Goal: Information Seeking & Learning: Check status

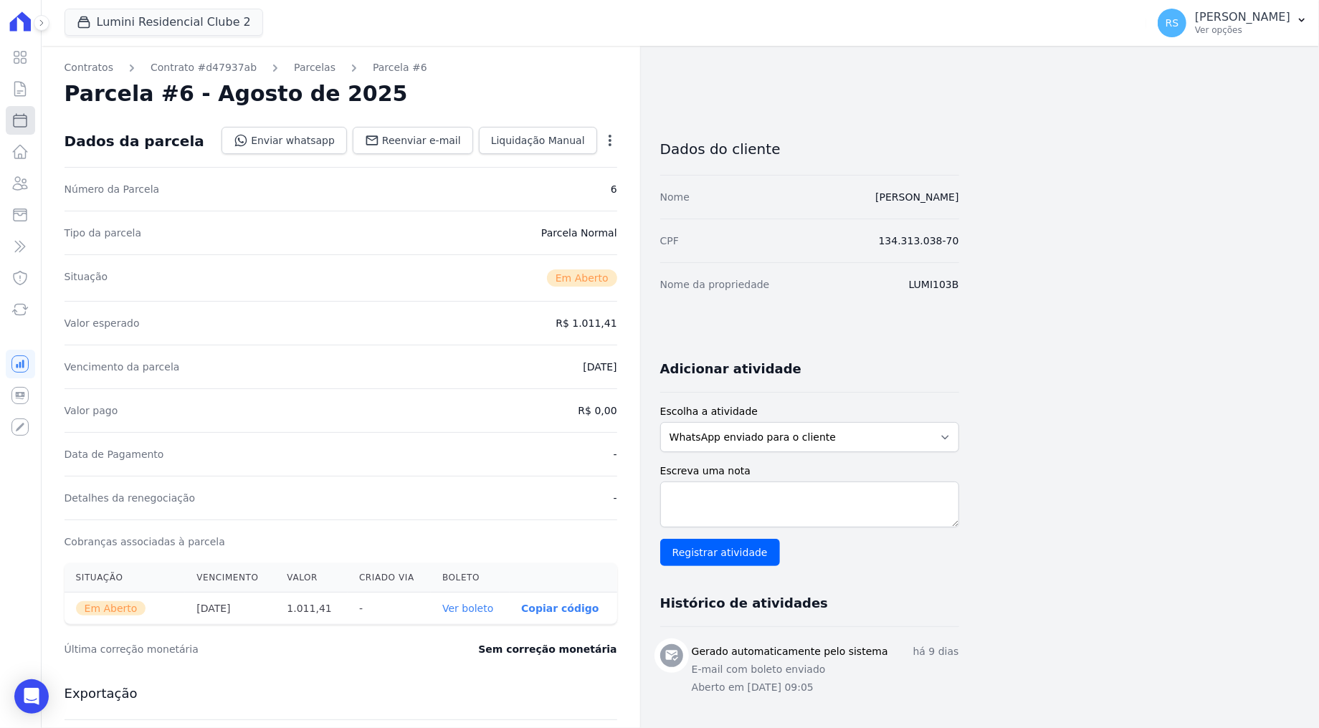
click at [20, 131] on link "Parcelas" at bounding box center [20, 120] width 29 height 29
select select
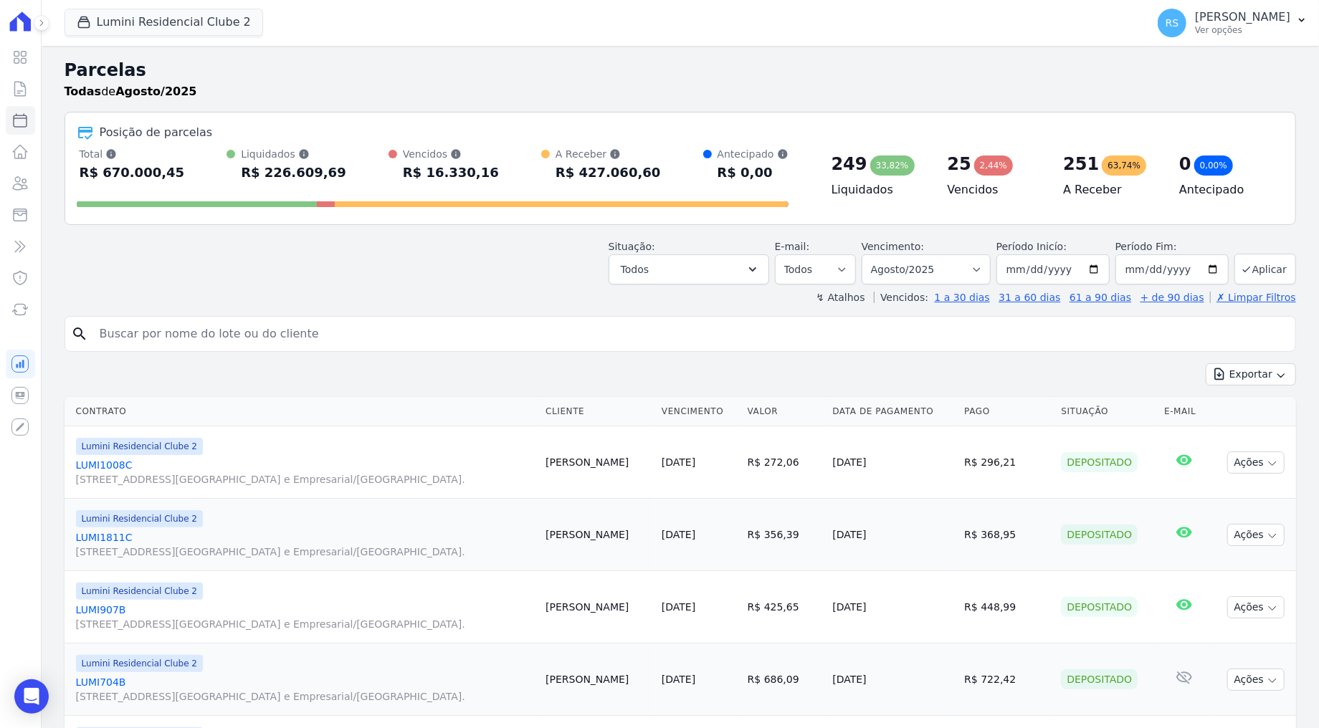
click at [328, 333] on input "search" at bounding box center [690, 334] width 1198 height 29
paste input "Ruimar Nunes"
type input "Ruimar Nunes"
select select
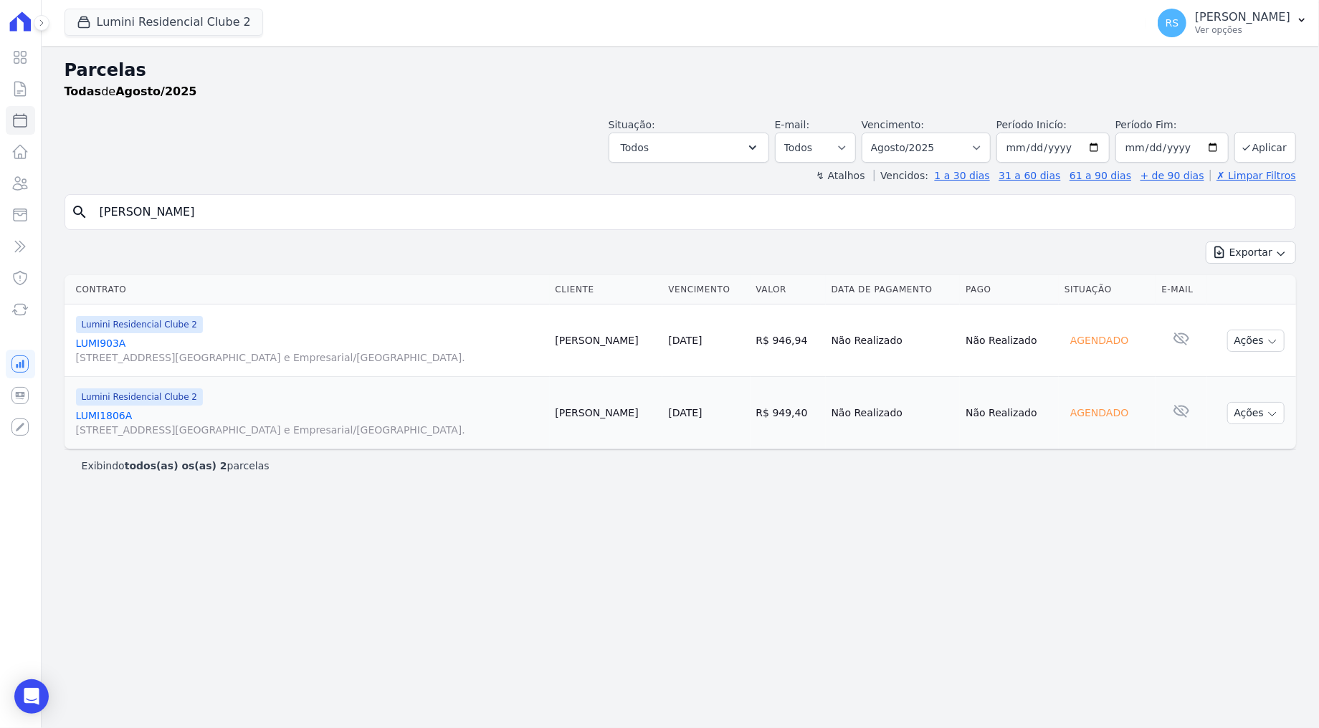
click at [672, 486] on div "Parcelas Todas de Agosto/2025 Situação: Agendado Em Aberto Pago Processando Can…" at bounding box center [680, 387] width 1277 height 682
click at [319, 131] on div "Situação: Agendado Em Aberto Pago Processando Cancelado Vencido Transferindo De…" at bounding box center [680, 137] width 1231 height 51
click at [606, 209] on input "Ruimar Nunes" at bounding box center [690, 212] width 1198 height 29
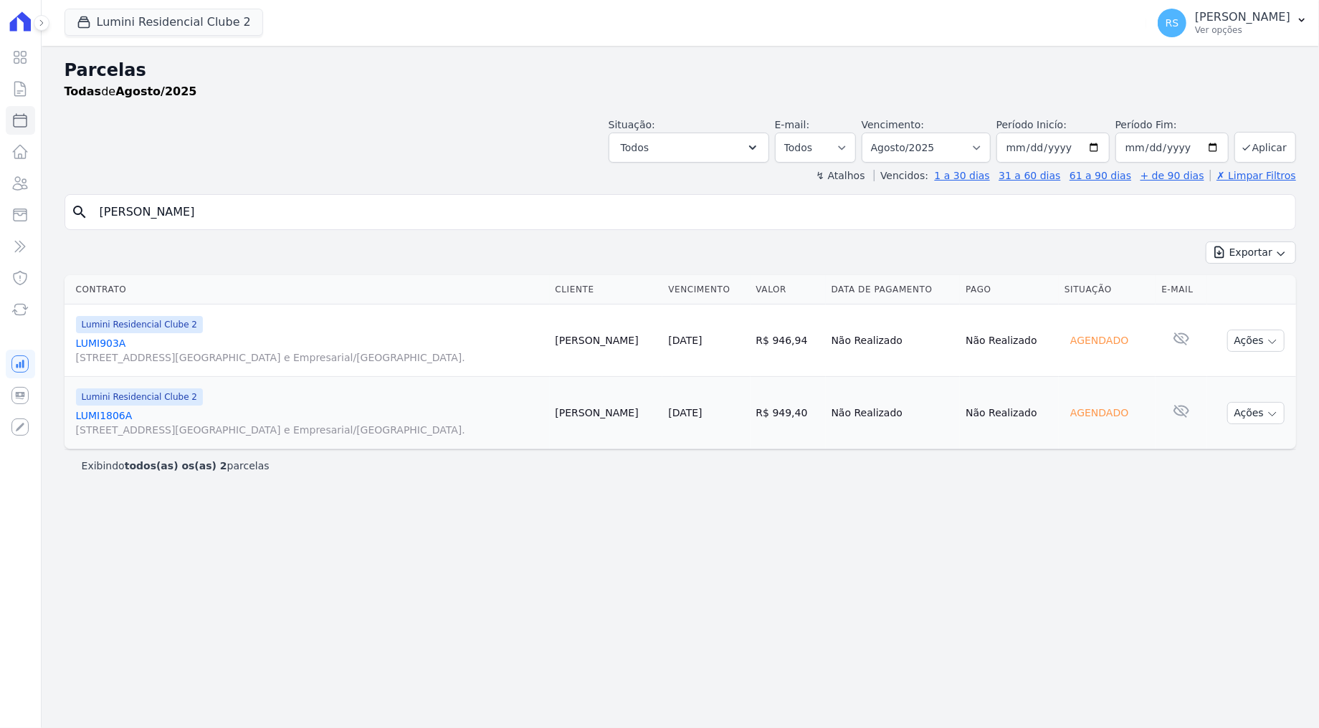
select select
click at [115, 414] on link "LUMI1806A Alameda Rio Negro, 503, Sala 207, Alphaville Centro Industrial e Empr…" at bounding box center [310, 423] width 468 height 29
click at [106, 341] on link "LUMI903A Alameda Rio Negro, 503, Sala 207, Alphaville Centro Industrial e Empre…" at bounding box center [310, 350] width 468 height 29
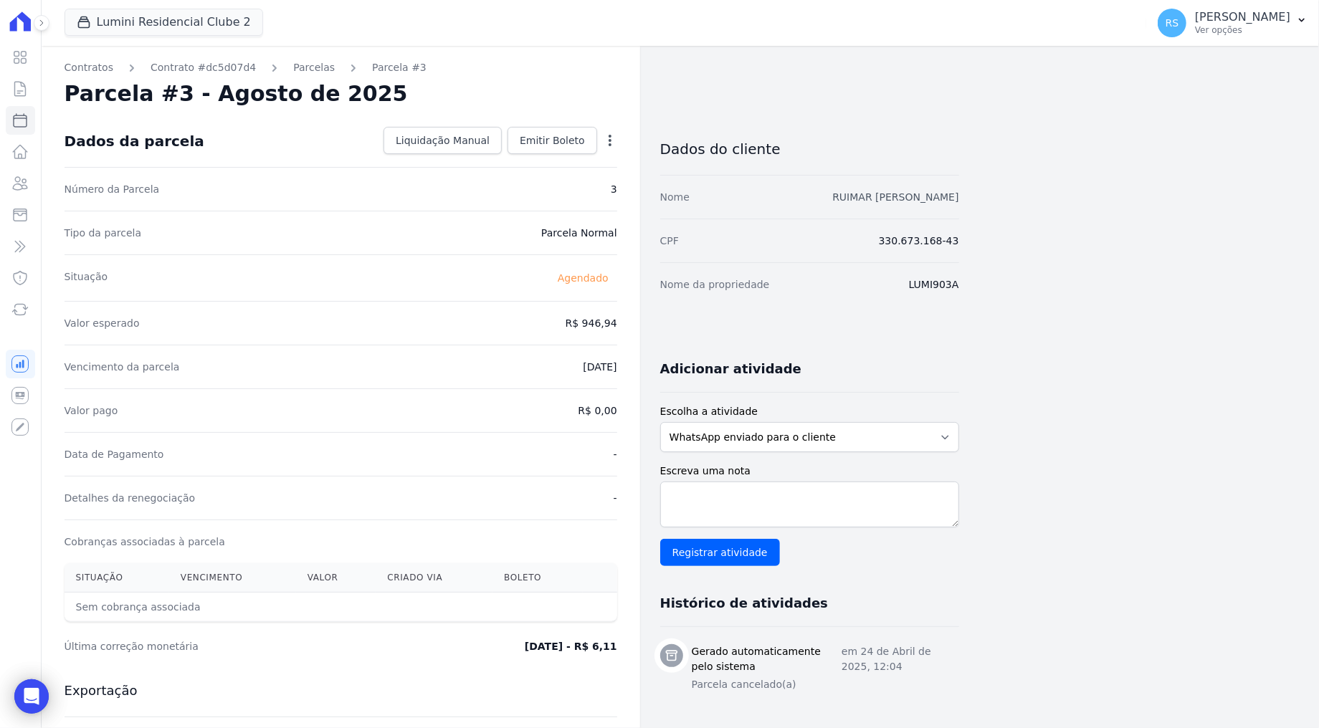
click at [921, 196] on link "RUIMAR [PERSON_NAME]" at bounding box center [895, 196] width 126 height 11
click at [941, 198] on link "RUIMAR [PERSON_NAME]" at bounding box center [895, 196] width 126 height 11
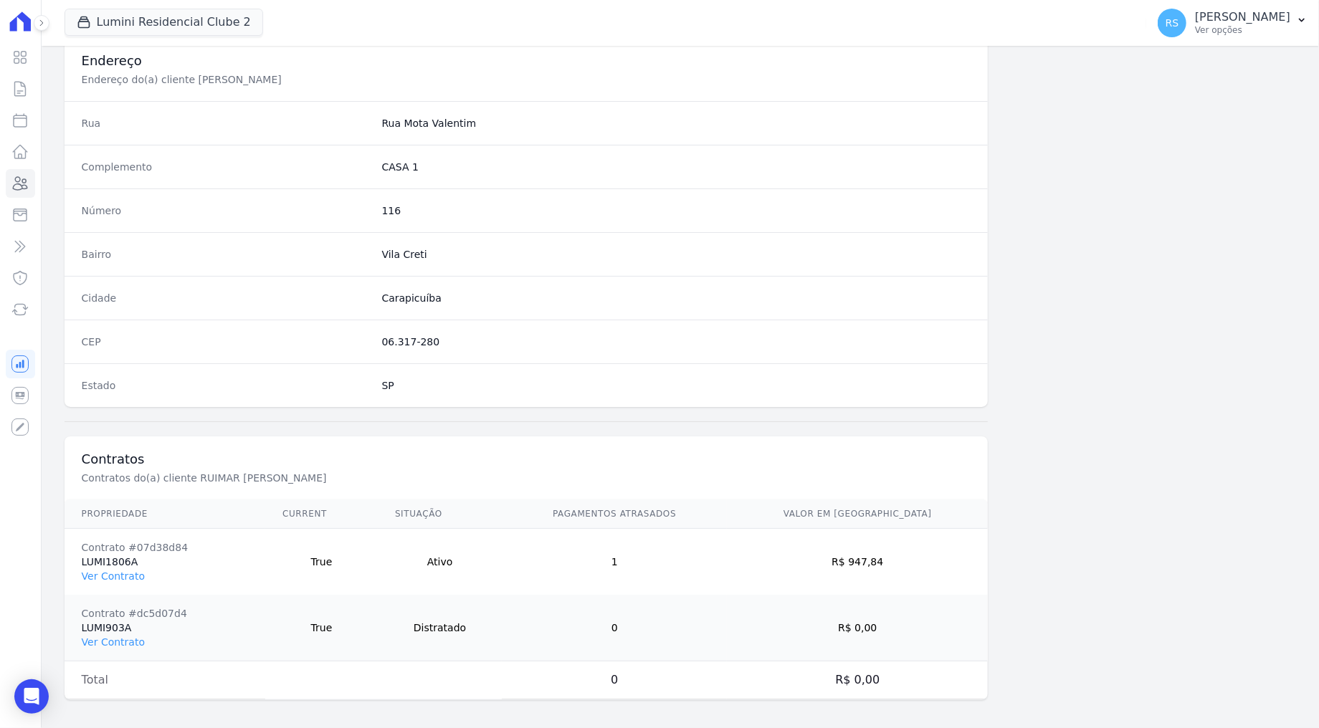
scroll to position [679, 0]
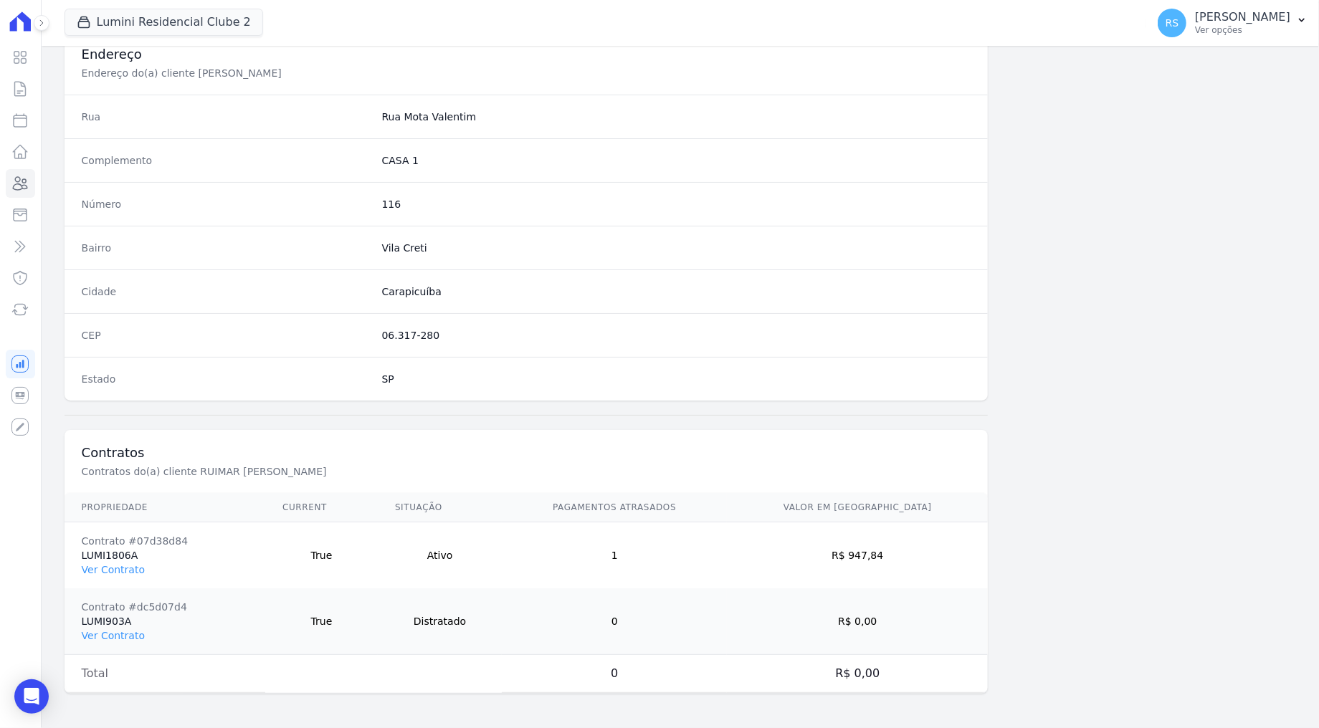
drag, startPoint x: 105, startPoint y: 555, endPoint x: 149, endPoint y: 557, distance: 44.5
click at [149, 557] on td "Contrato #07d38d84 LUMI1806A Ver Contrato" at bounding box center [165, 555] width 201 height 67
drag, startPoint x: 130, startPoint y: 621, endPoint x: 105, endPoint y: 620, distance: 25.1
click at [105, 620] on td "Contrato #dc5d07d4 LUMI903A Ver Contrato" at bounding box center [165, 621] width 201 height 67
copy td "903A"
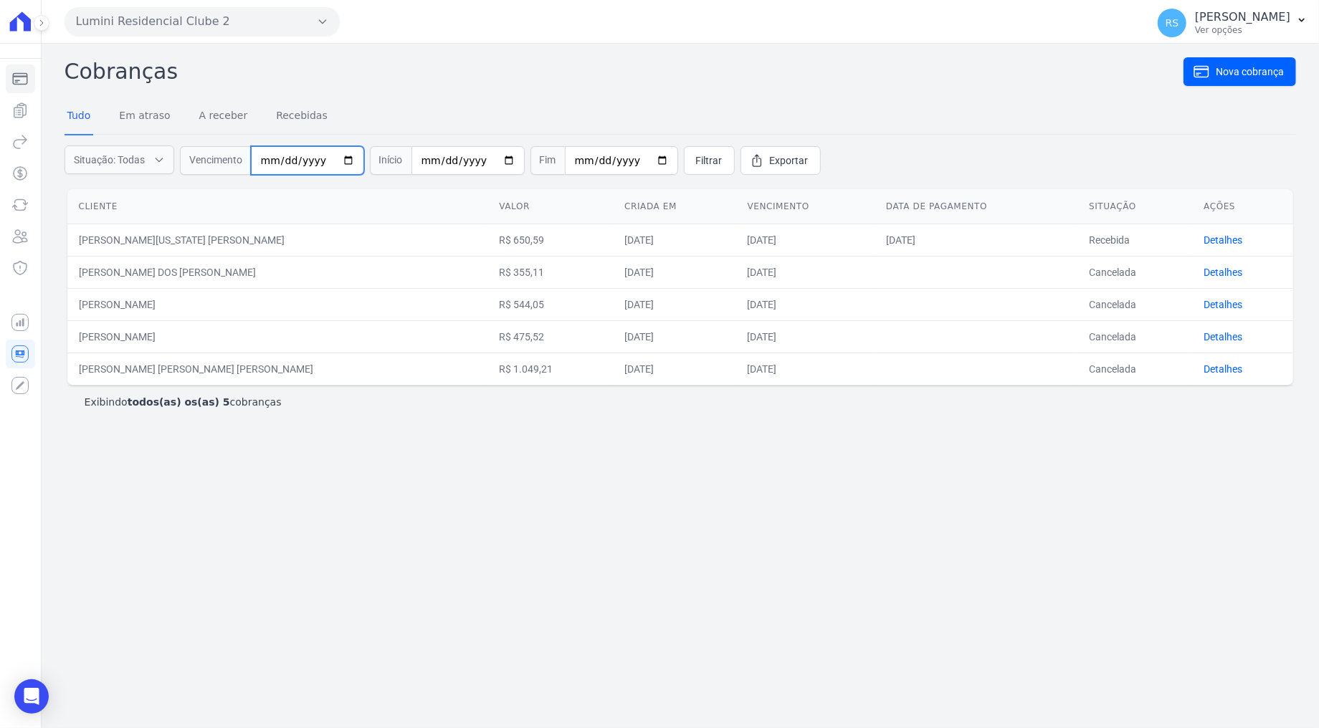
click at [269, 159] on input "date" at bounding box center [307, 160] width 113 height 29
type input "[DATE]"
click at [696, 161] on span "Filtrar" at bounding box center [709, 160] width 27 height 14
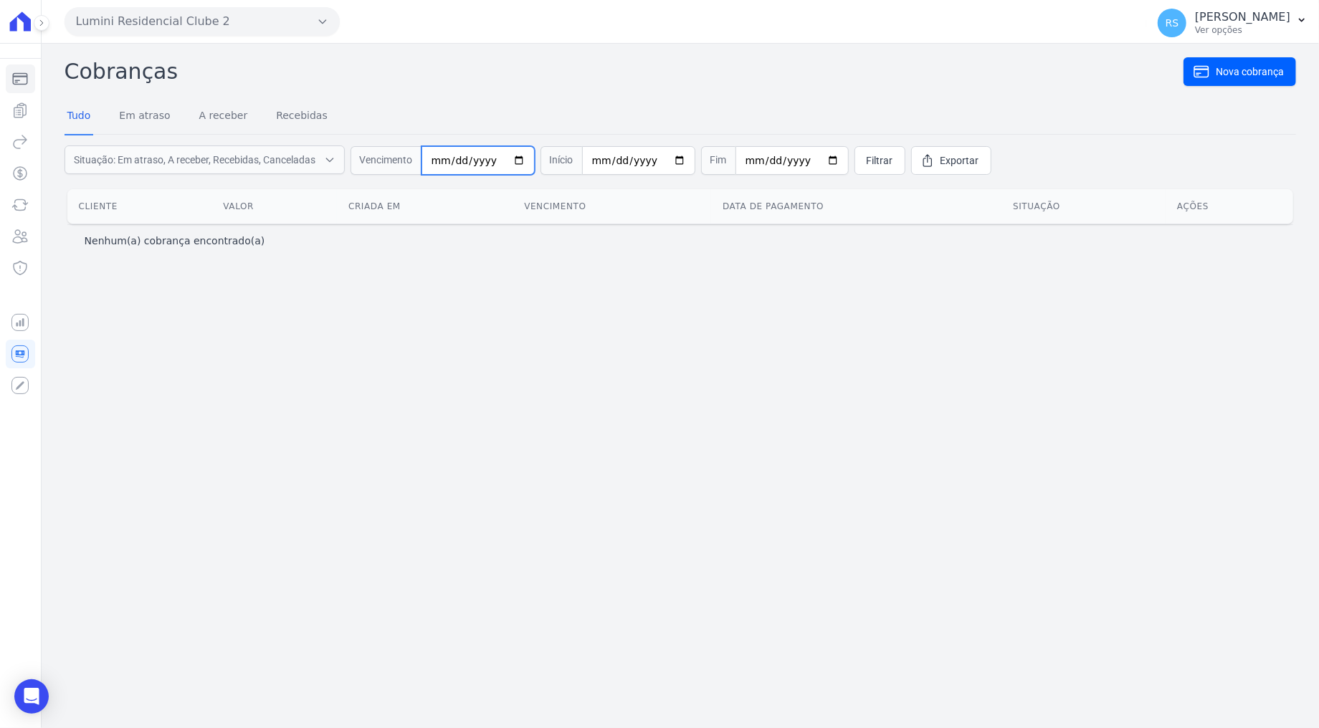
click at [438, 158] on input "[DATE]" at bounding box center [477, 160] width 113 height 29
click at [133, 113] on link "Em atraso" at bounding box center [144, 116] width 57 height 37
click at [221, 121] on link "A receber" at bounding box center [223, 116] width 54 height 37
click at [297, 115] on link "Recebidas" at bounding box center [301, 116] width 57 height 37
click at [145, 120] on link "Em atraso" at bounding box center [144, 116] width 57 height 37
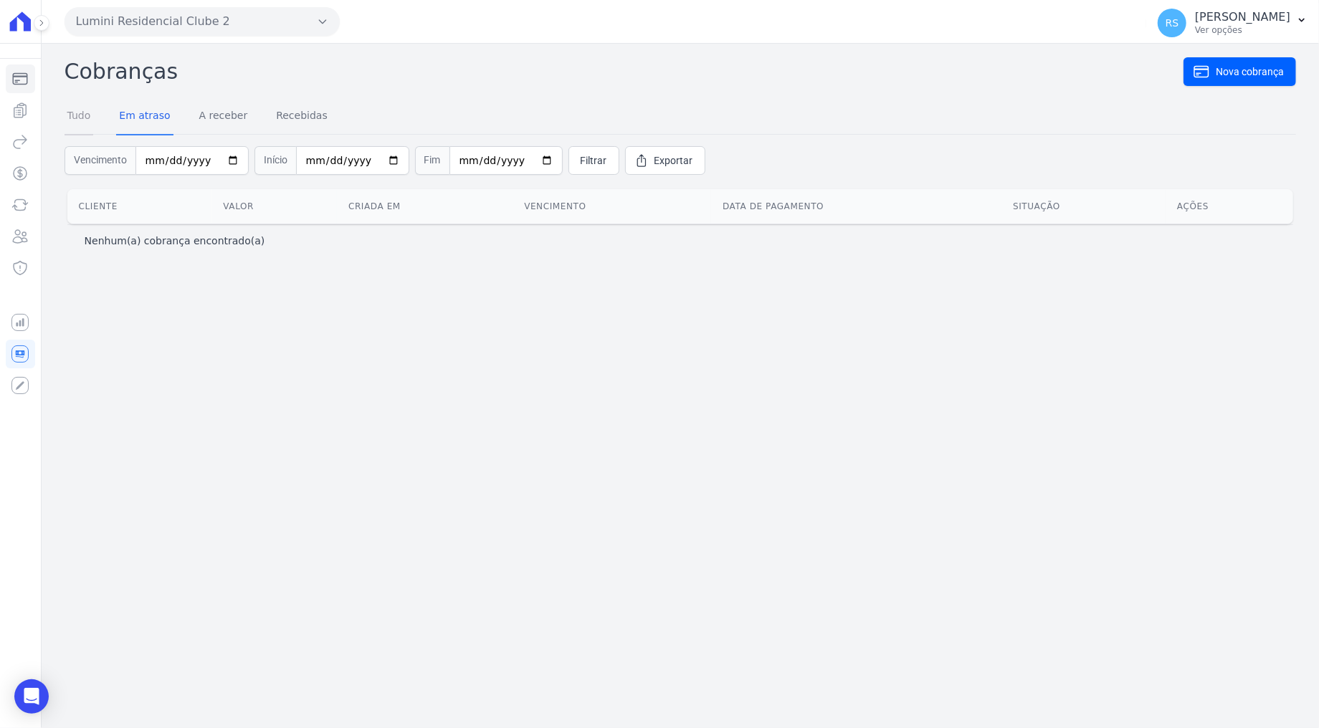
click at [73, 113] on link "Tudo" at bounding box center [79, 116] width 29 height 37
click at [24, 352] on icon "Sidebar" at bounding box center [19, 353] width 17 height 17
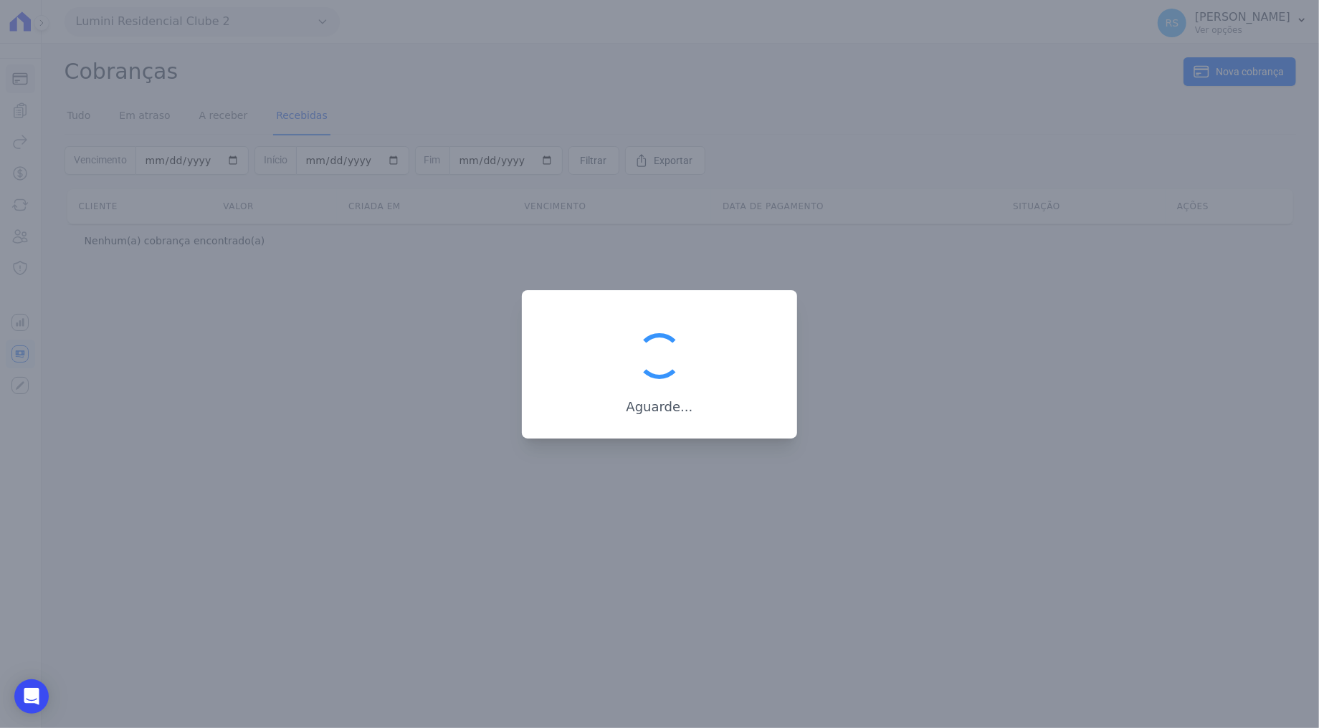
click at [599, 91] on div at bounding box center [659, 364] width 1319 height 728
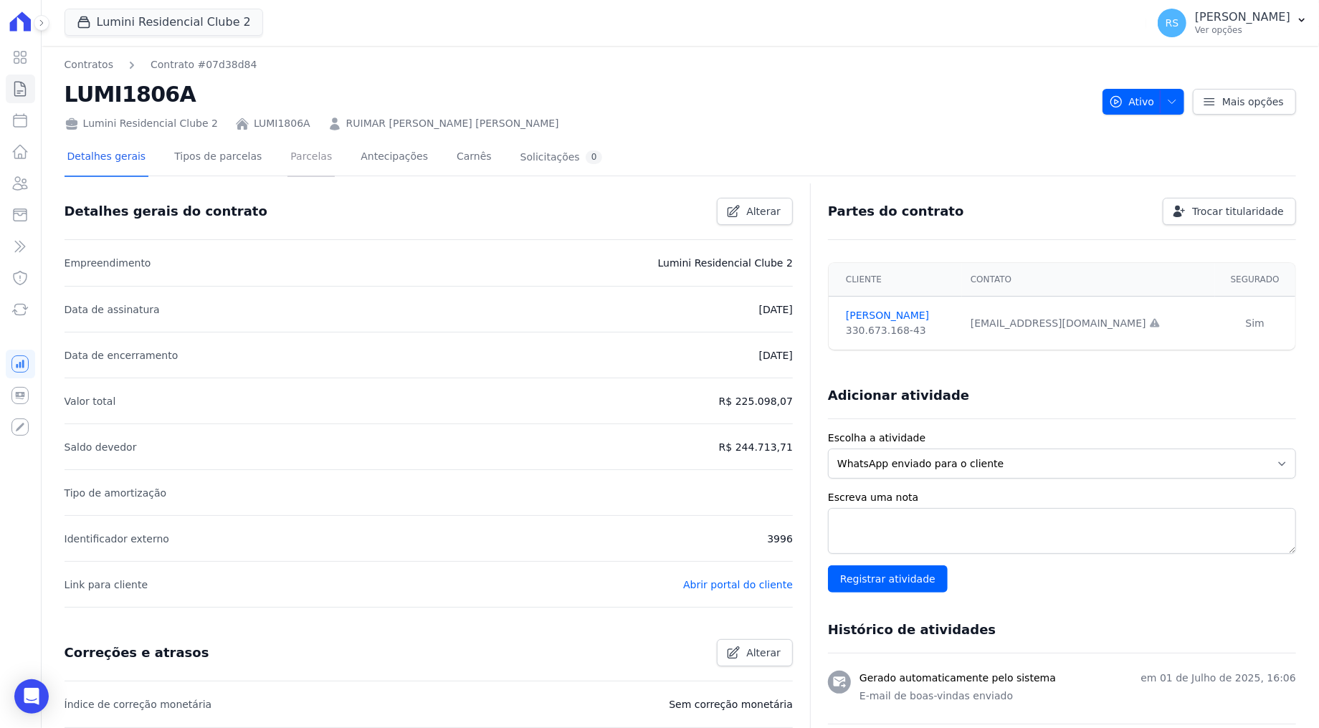
click at [287, 159] on link "Parcelas" at bounding box center [310, 158] width 47 height 38
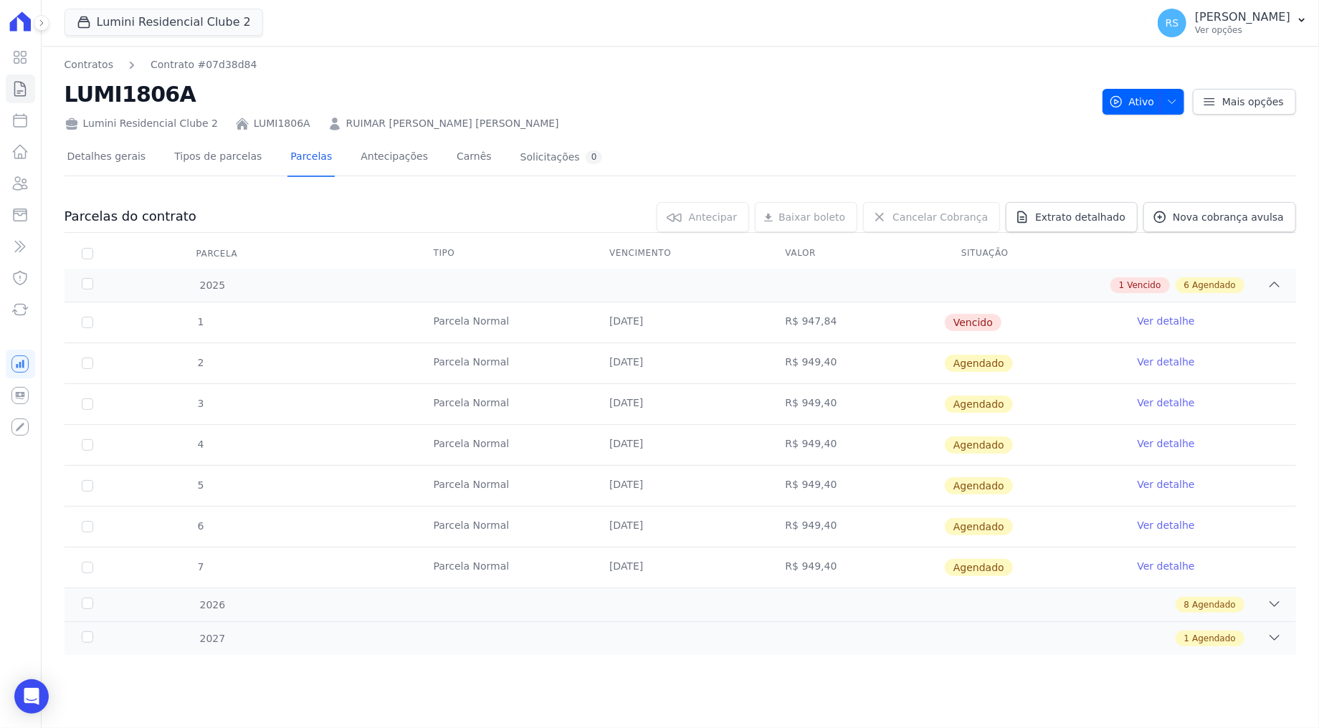
click at [578, 319] on td "Parcela Normal" at bounding box center [504, 322] width 176 height 40
click at [955, 361] on span "Agendado" at bounding box center [979, 363] width 68 height 17
